Goal: Register for event/course

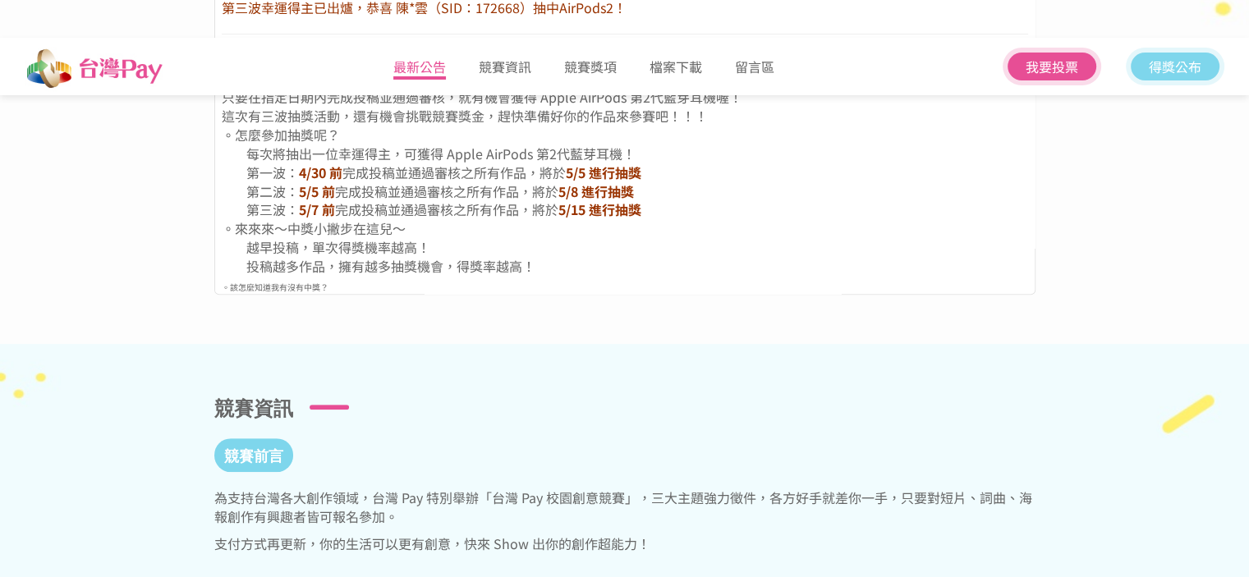
scroll to position [480, 0]
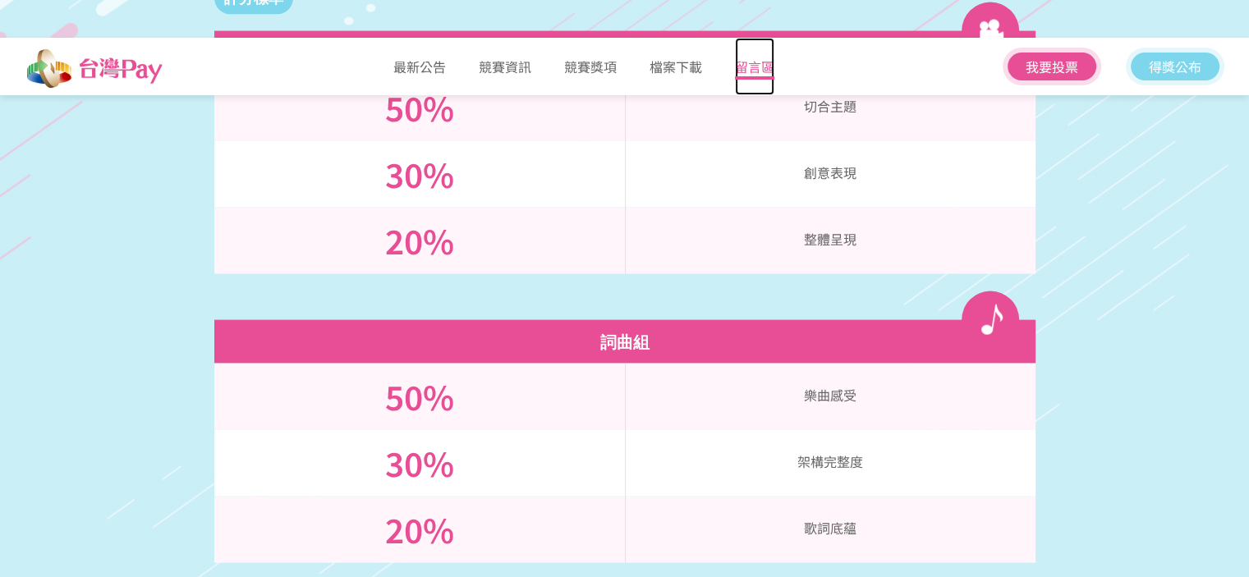
click at [745, 71] on link "留言區" at bounding box center [754, 66] width 39 height 57
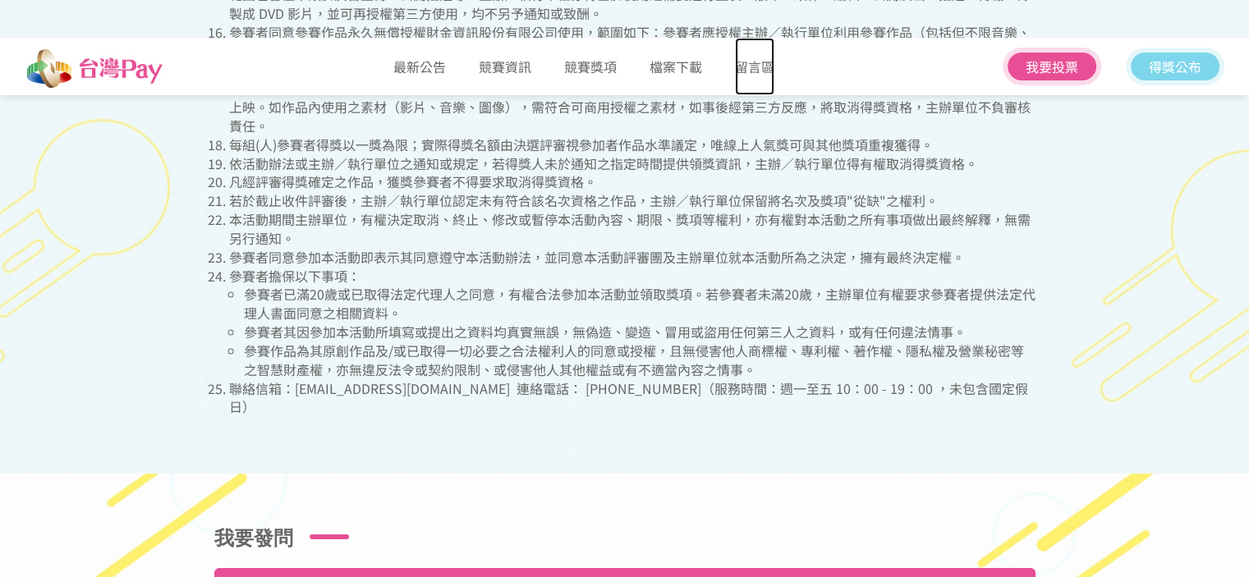
scroll to position [6514, 0]
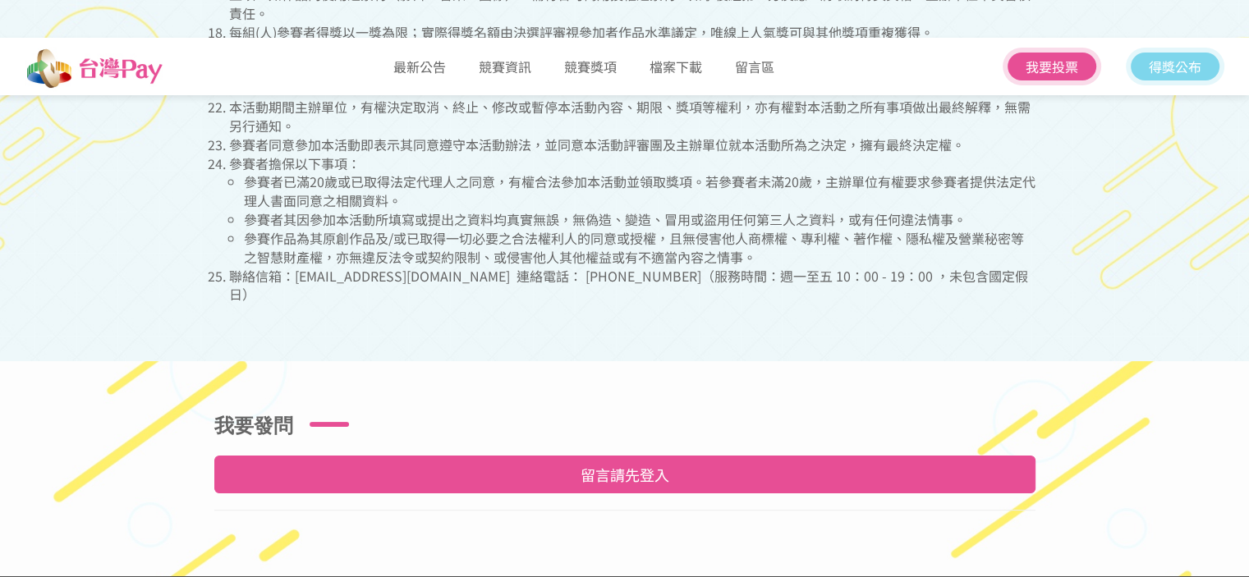
click at [1092, 46] on div "我要投票 得獎公布" at bounding box center [1114, 66] width 222 height 57
click at [402, 52] on link "最新公告" at bounding box center [419, 66] width 53 height 57
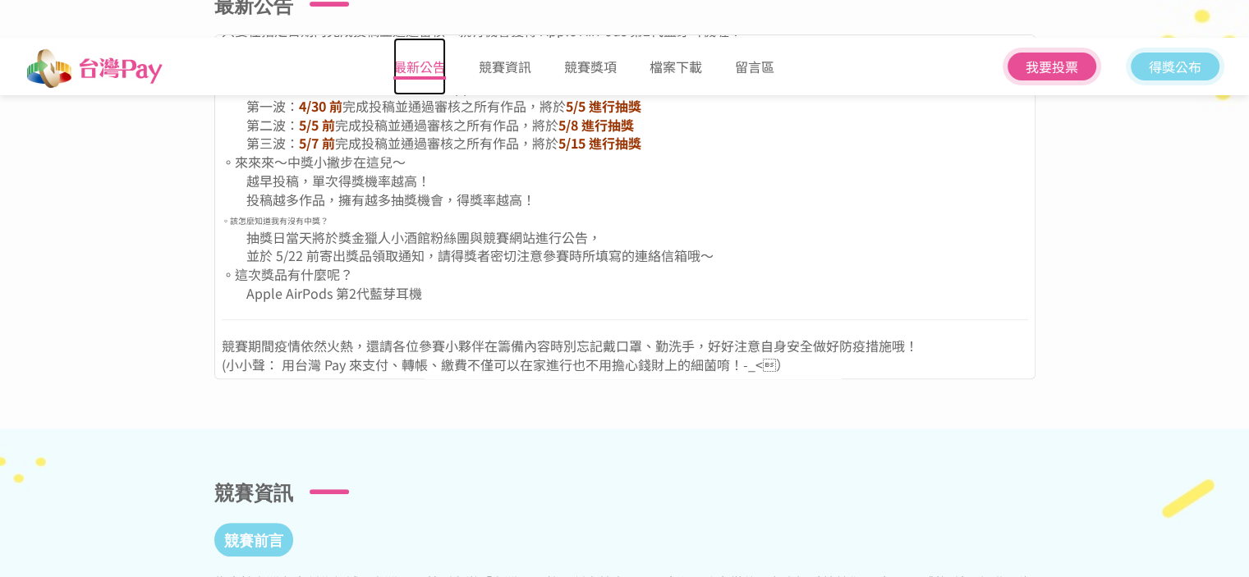
scroll to position [529, 0]
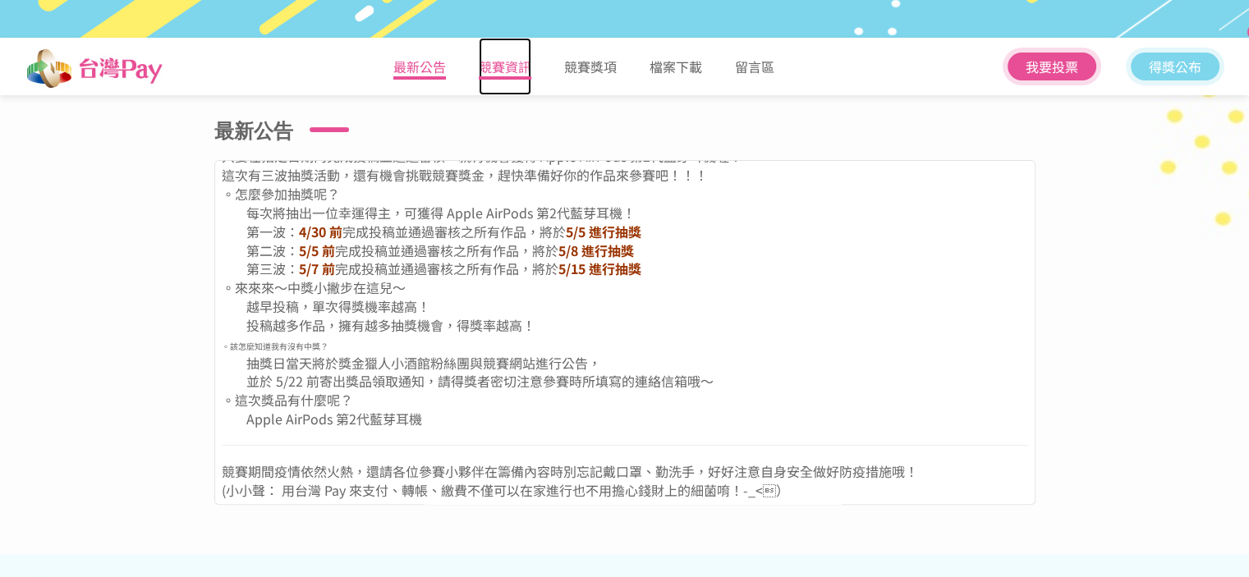
click at [519, 69] on link "競賽資訊" at bounding box center [505, 66] width 53 height 57
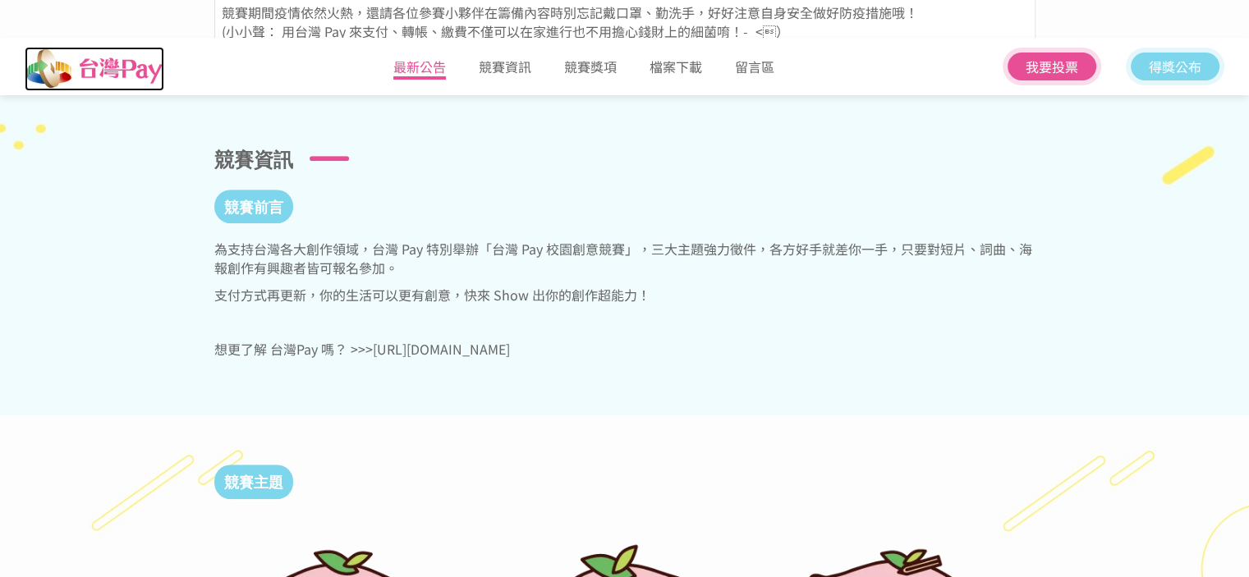
scroll to position [995, 0]
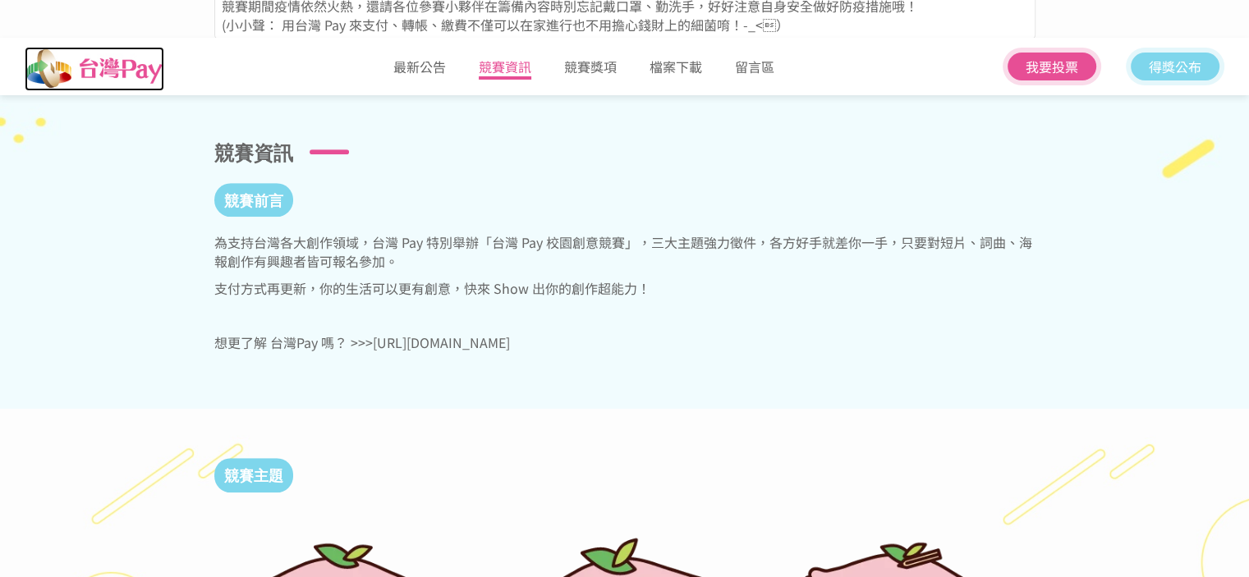
click at [86, 67] on img at bounding box center [95, 69] width 140 height 44
click at [105, 66] on img at bounding box center [95, 69] width 140 height 44
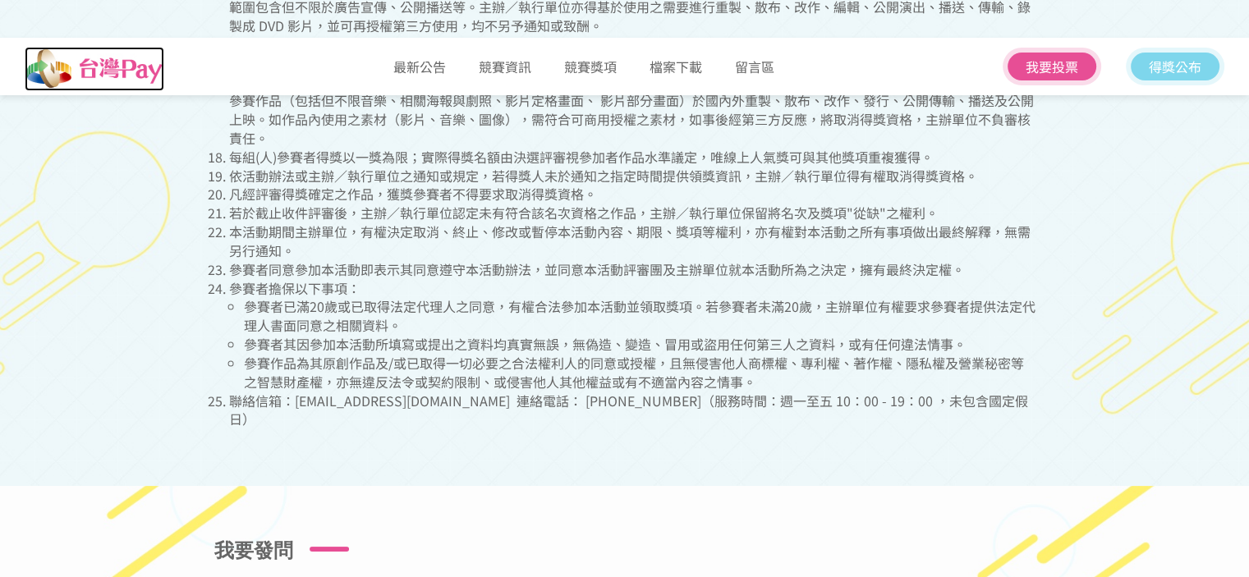
scroll to position [6514, 0]
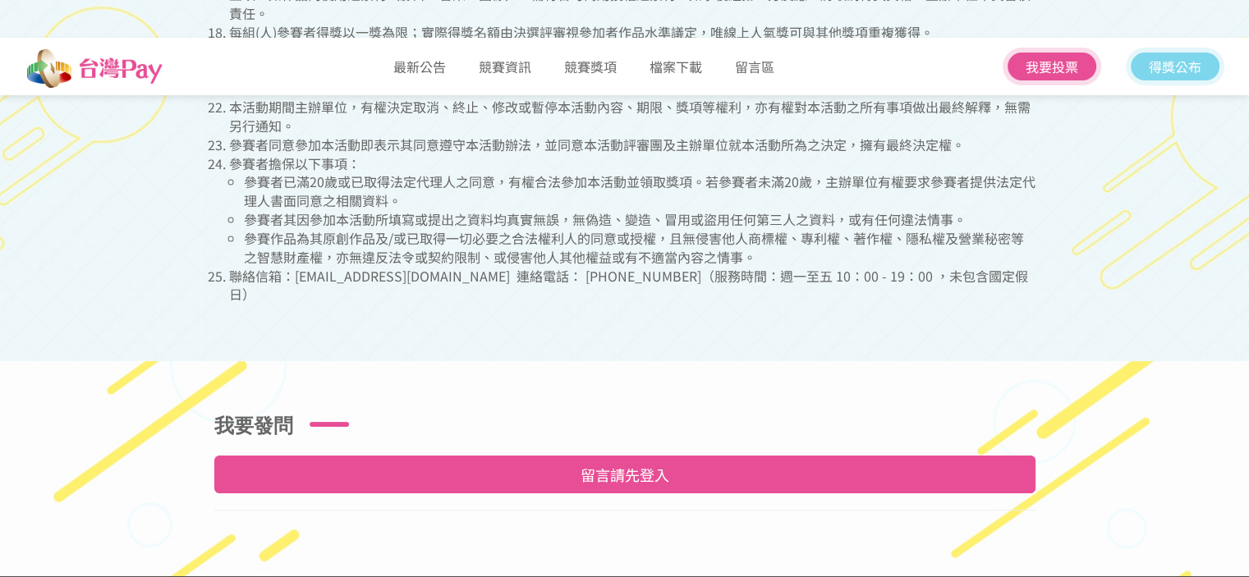
click at [627, 456] on link "留言請先登入" at bounding box center [624, 475] width 821 height 38
